Goal: Task Accomplishment & Management: Manage account settings

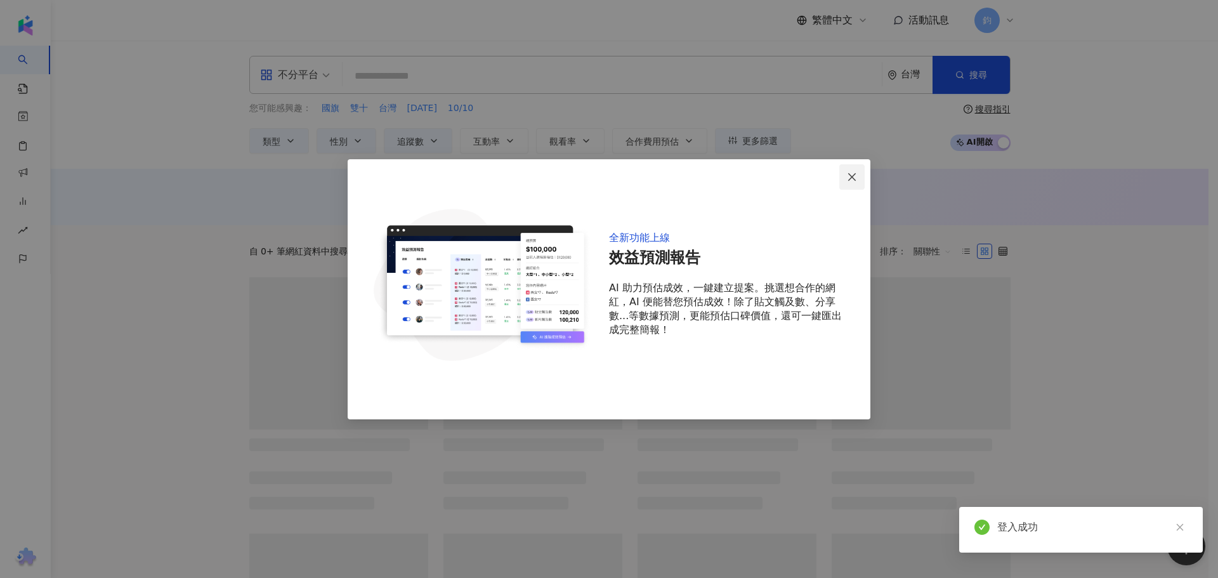
click at [850, 178] on icon "close" at bounding box center [852, 177] width 10 height 10
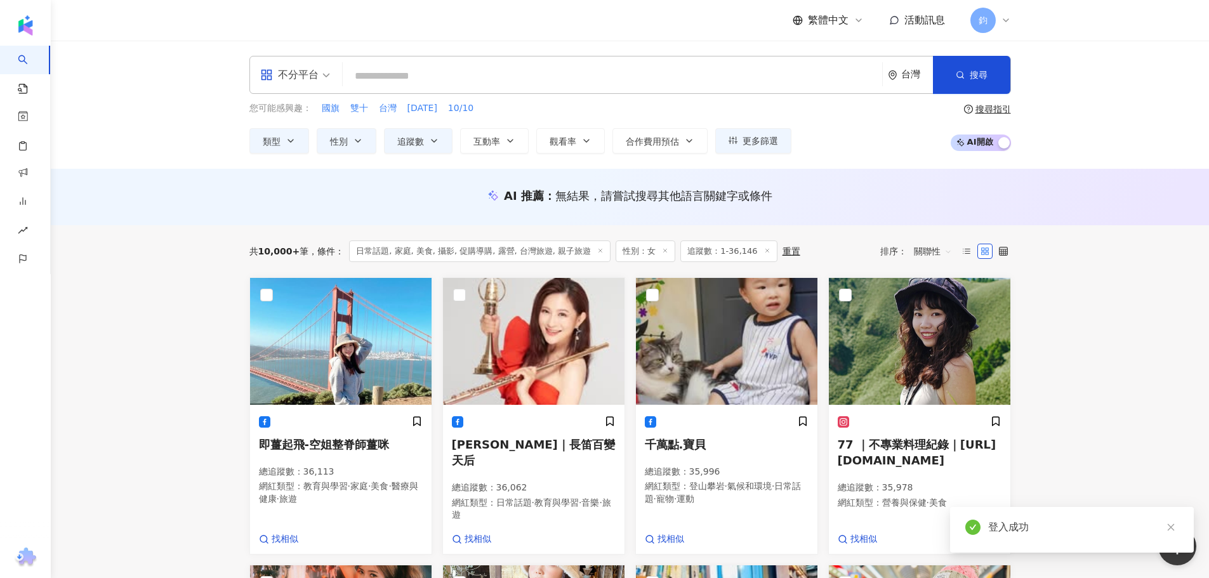
click at [998, 23] on div "鈞" at bounding box center [990, 20] width 41 height 25
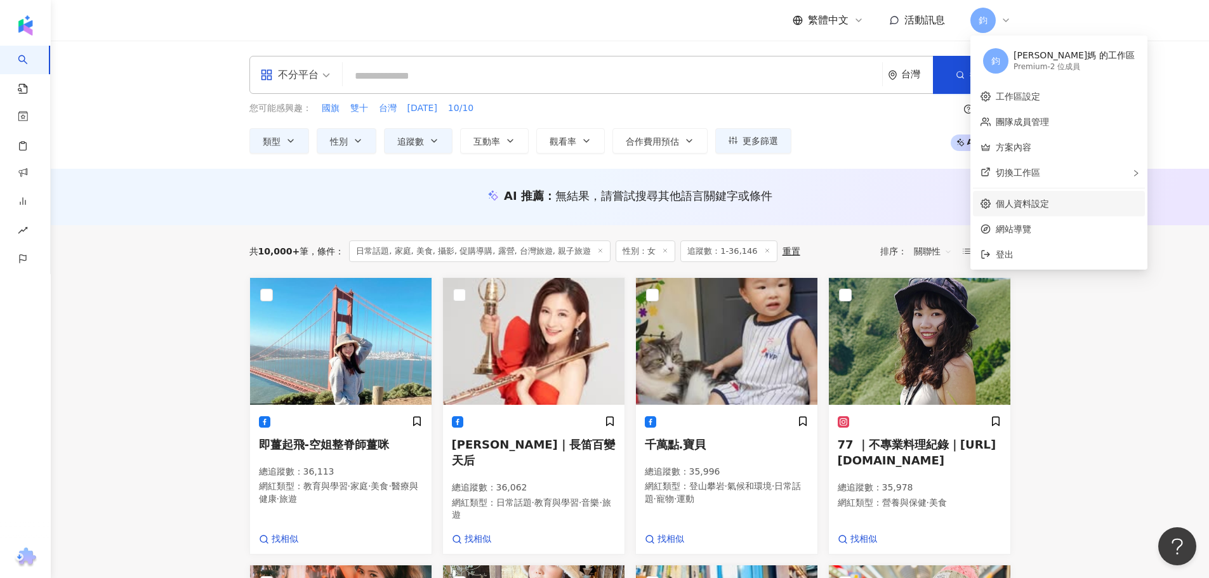
click at [1017, 207] on link "個人資料設定" at bounding box center [1022, 204] width 53 height 10
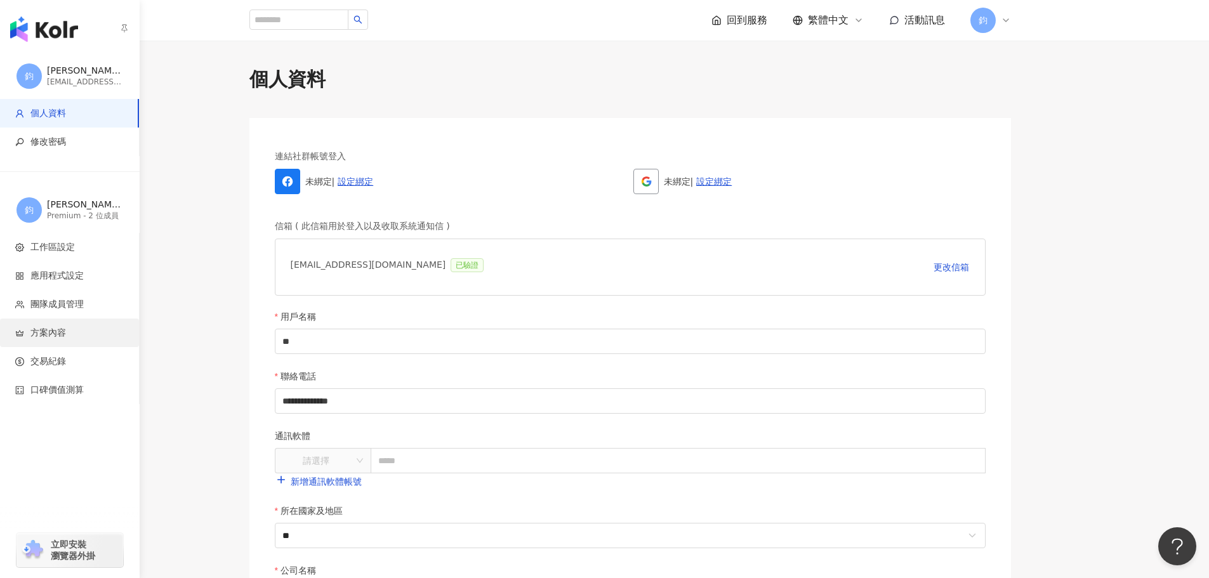
click at [37, 324] on li "方案內容" at bounding box center [69, 333] width 139 height 29
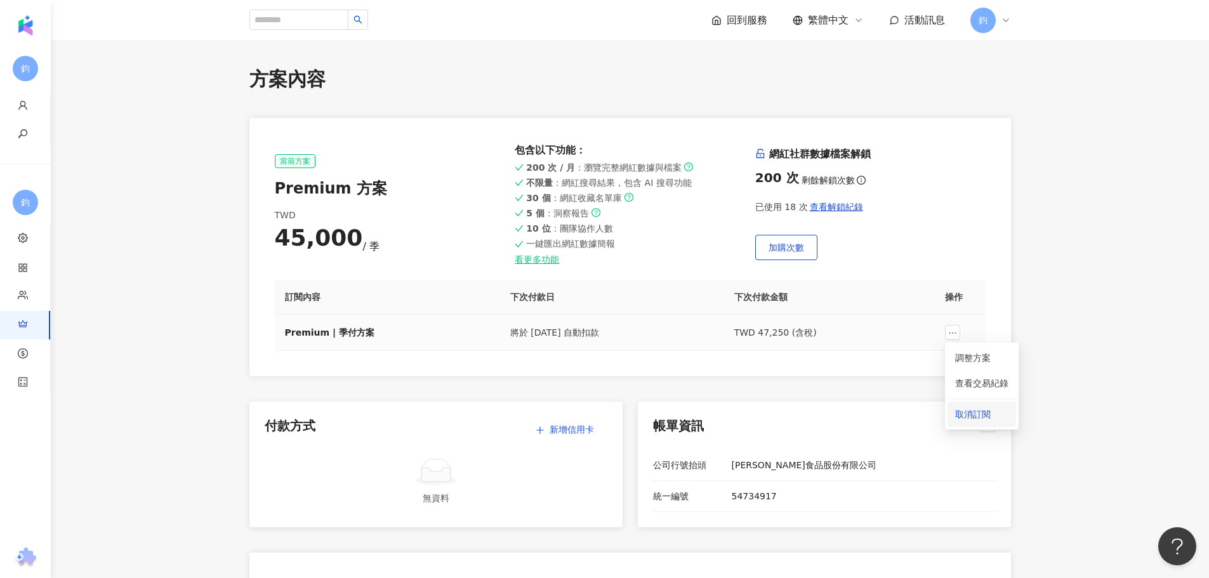
click at [967, 413] on span "取消訂閱" at bounding box center [981, 414] width 53 height 14
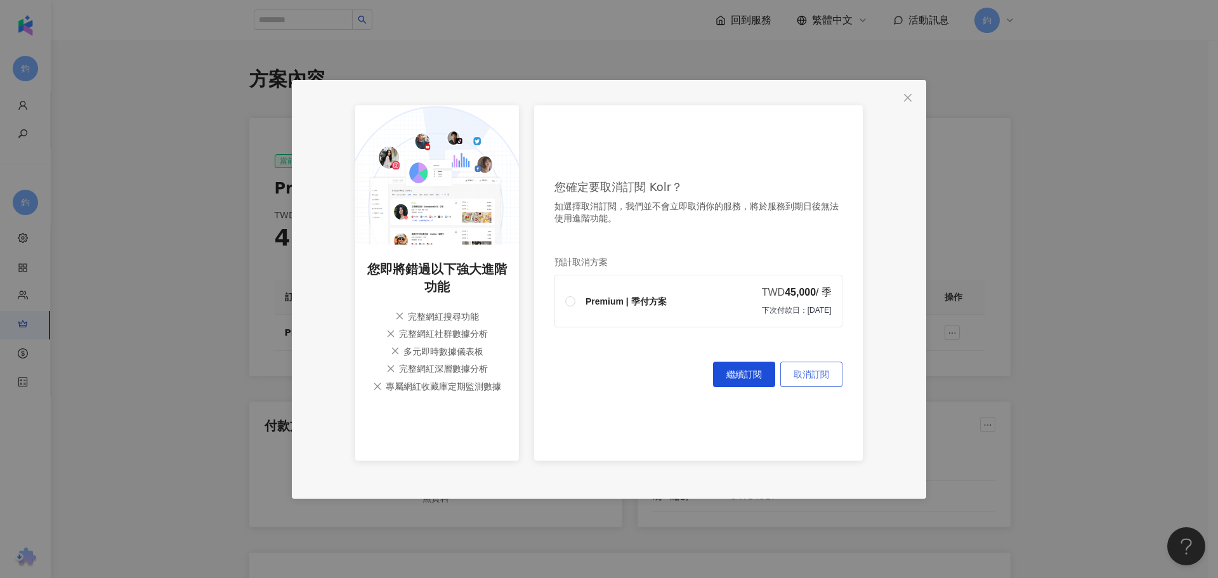
click at [812, 373] on span "取消訂閱" at bounding box center [812, 374] width 36 height 10
